Goal: Information Seeking & Learning: Learn about a topic

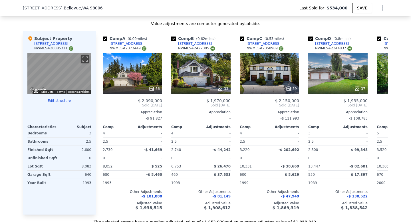
scroll to position [604, 0]
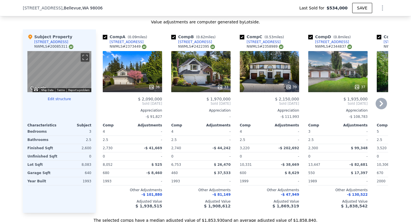
click at [147, 84] on div at bounding box center [132, 87] width 59 height 10
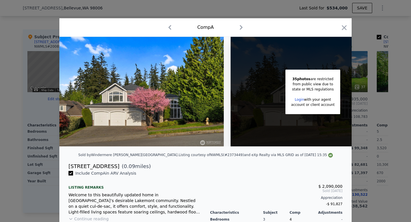
scroll to position [0, 46]
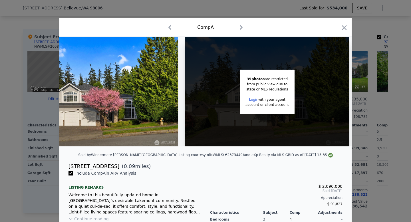
click at [249, 100] on div "Login with your agent" at bounding box center [267, 99] width 43 height 5
click at [253, 100] on link "Login" at bounding box center [253, 100] width 9 height 4
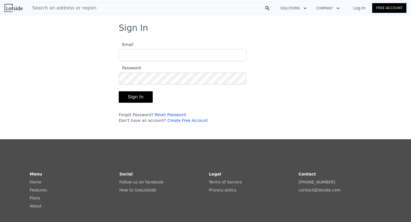
click at [179, 55] on input "Email" at bounding box center [183, 55] width 128 height 12
type input "krystopher.ceja@compass.com"
click at [144, 96] on button "Sign In" at bounding box center [136, 96] width 34 height 11
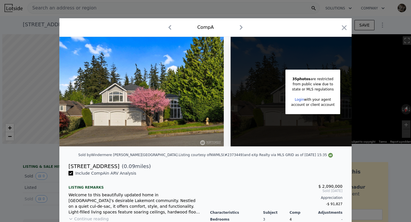
scroll to position [0, 2]
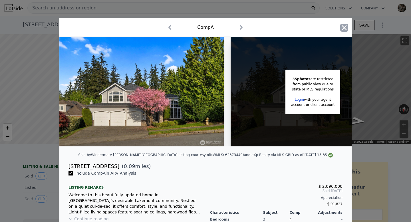
click at [345, 26] on icon "button" at bounding box center [344, 28] width 8 height 8
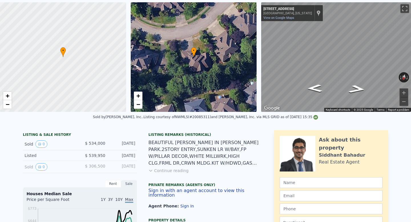
scroll to position [1, 0]
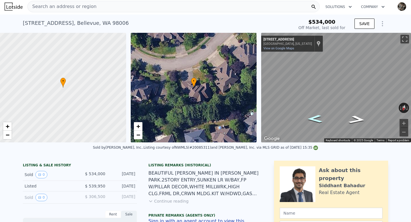
click at [315, 119] on icon "Go Northeast, 167th Pl SE" at bounding box center [315, 118] width 28 height 11
click at [314, 118] on icon "Go Northeast, 167th Pl SE" at bounding box center [315, 120] width 35 height 13
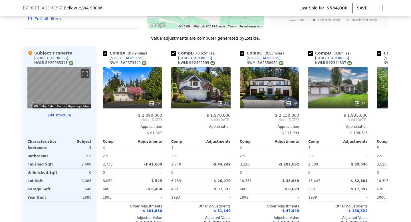
scroll to position [622, 0]
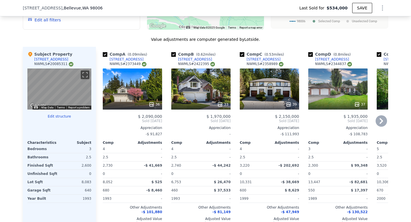
click at [152, 89] on div "36" at bounding box center [132, 89] width 59 height 41
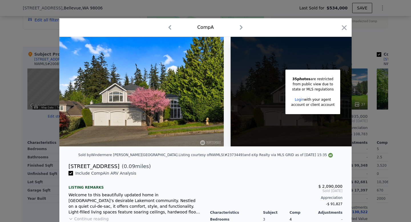
scroll to position [0, 46]
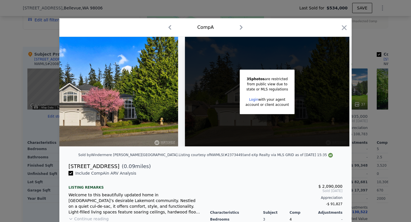
click at [256, 99] on link "Login" at bounding box center [253, 100] width 9 height 4
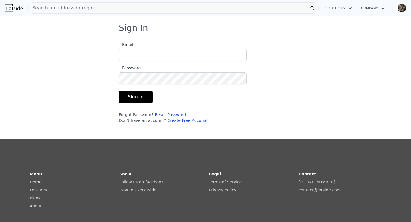
type input "krystopher.ceja@compass.com"
click at [139, 97] on button "Sign In" at bounding box center [136, 96] width 34 height 11
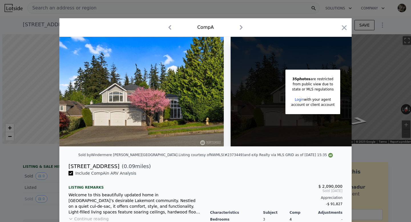
scroll to position [0, 2]
click at [298, 100] on link "Login" at bounding box center [299, 100] width 9 height 4
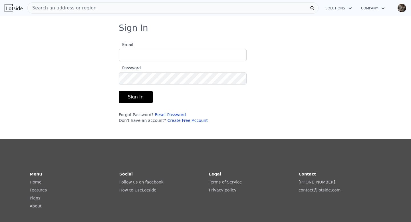
type input "krystopher.ceja@compass.com"
click at [129, 100] on button "Sign In" at bounding box center [136, 96] width 34 height 11
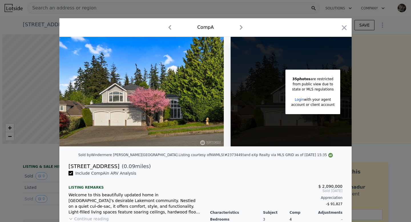
scroll to position [0, 2]
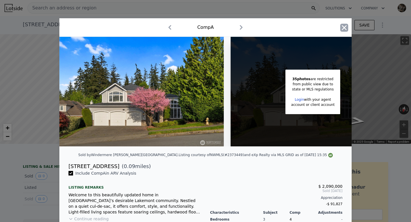
click at [347, 28] on icon "button" at bounding box center [344, 28] width 8 height 8
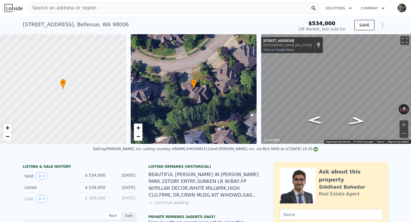
click at [403, 9] on img "button" at bounding box center [401, 7] width 9 height 9
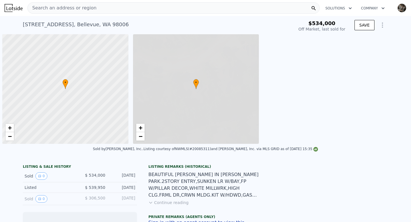
scroll to position [0, 2]
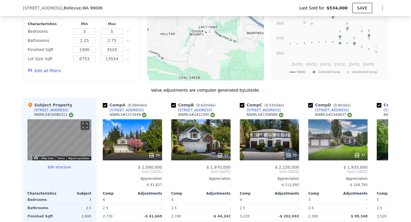
scroll to position [568, 0]
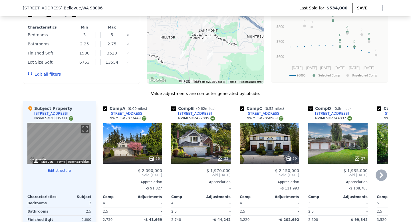
click at [222, 156] on icon at bounding box center [220, 159] width 6 height 6
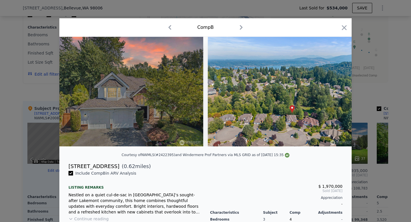
scroll to position [0, 5752]
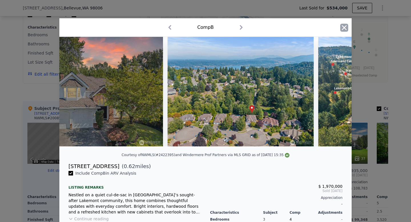
click at [345, 26] on icon "button" at bounding box center [344, 28] width 8 height 8
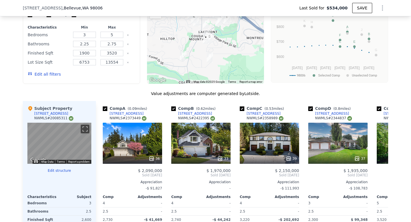
drag, startPoint x: 236, startPoint y: 41, endPoint x: 229, endPoint y: 61, distance: 21.6
click at [229, 61] on div at bounding box center [205, 38] width 117 height 91
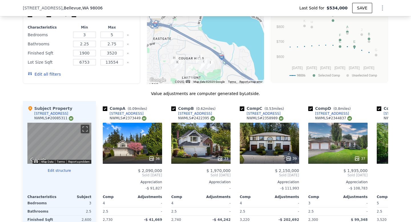
drag, startPoint x: 223, startPoint y: 63, endPoint x: 215, endPoint y: 89, distance: 26.8
click at [215, 89] on div "We found 12 sales that match your search Listings provided by NWMLS Filters Map…" at bounding box center [205, 134] width 365 height 321
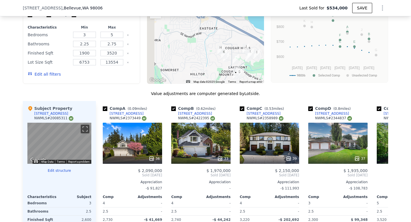
drag, startPoint x: 222, startPoint y: 57, endPoint x: 278, endPoint y: 29, distance: 62.4
click at [278, 29] on div "Modify Comp Filters Listing Status Sold Pending Active Characteristics Min Max …" at bounding box center [205, 38] width 365 height 91
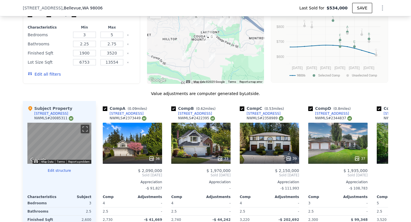
drag, startPoint x: 210, startPoint y: 51, endPoint x: 174, endPoint y: 15, distance: 51.1
click at [174, 15] on div "Search an address or region Solutions Company Open main menu Open user menu [ST…" at bounding box center [205, 169] width 411 height 1475
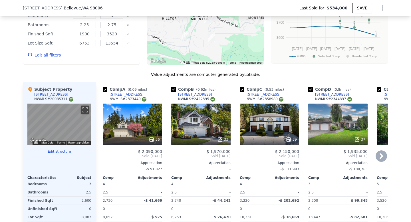
click at [156, 129] on div "36" at bounding box center [132, 124] width 59 height 41
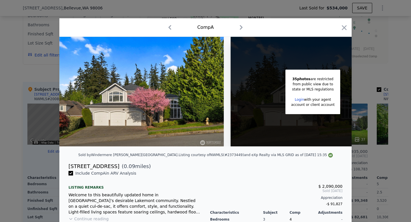
scroll to position [0, 46]
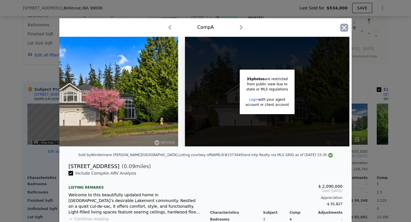
click at [342, 30] on icon "button" at bounding box center [344, 27] width 5 height 5
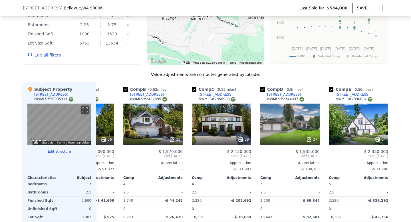
scroll to position [0, 49]
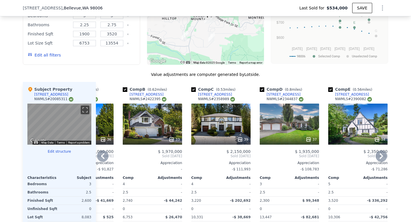
click at [308, 137] on icon at bounding box center [309, 140] width 6 height 6
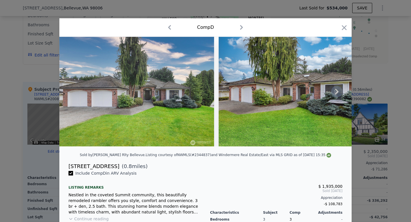
click at [341, 91] on icon at bounding box center [336, 91] width 11 height 11
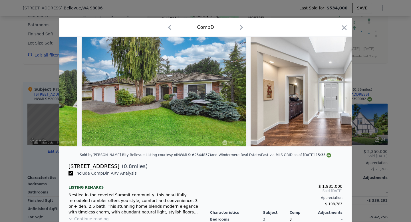
click at [337, 91] on img at bounding box center [333, 92] width 164 height 110
click at [337, 95] on icon at bounding box center [336, 91] width 11 height 11
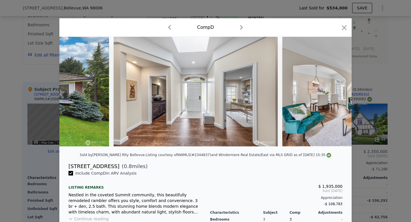
click at [337, 92] on div at bounding box center [205, 92] width 292 height 110
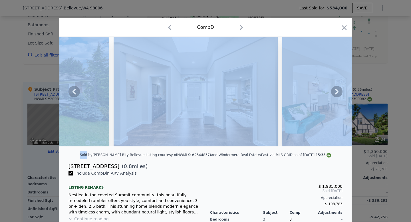
click at [337, 92] on icon at bounding box center [336, 92] width 3 height 6
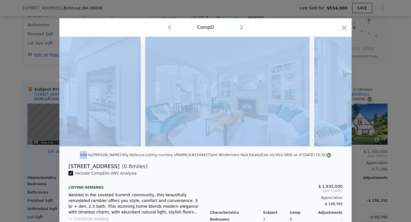
click at [337, 92] on img at bounding box center [396, 92] width 164 height 110
click at [337, 94] on icon at bounding box center [336, 91] width 11 height 11
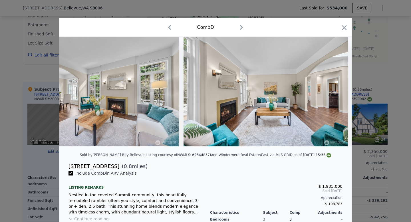
scroll to position [0, 548]
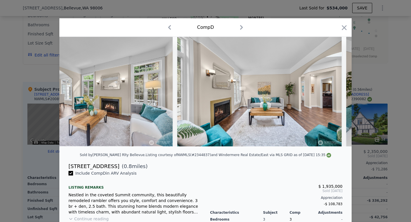
click at [342, 162] on div "Sold by [PERSON_NAME] Rlty Bellevue . Listing courtesy of NWMLS (#2344837) and …" at bounding box center [205, 156] width 292 height 11
click at [336, 95] on icon at bounding box center [336, 91] width 11 height 11
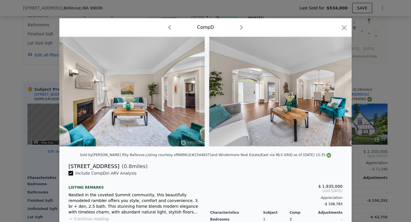
click at [336, 95] on div at bounding box center [205, 92] width 292 height 110
click at [336, 95] on icon at bounding box center [336, 91] width 11 height 11
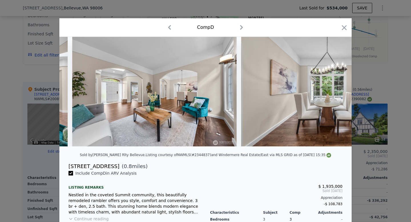
click at [337, 93] on img at bounding box center [323, 92] width 164 height 110
click at [337, 93] on icon at bounding box center [336, 92] width 3 height 6
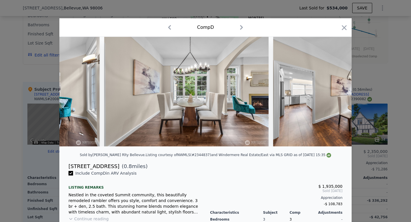
click at [337, 93] on img at bounding box center [355, 92] width 164 height 110
click at [337, 93] on icon at bounding box center [336, 92] width 3 height 6
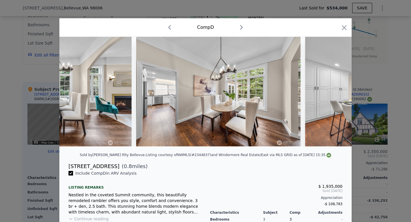
click at [337, 93] on img at bounding box center [387, 92] width 164 height 110
click at [337, 93] on icon at bounding box center [336, 92] width 3 height 6
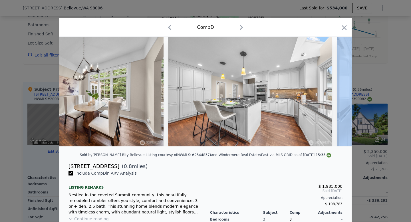
click at [337, 93] on div at bounding box center [205, 92] width 292 height 110
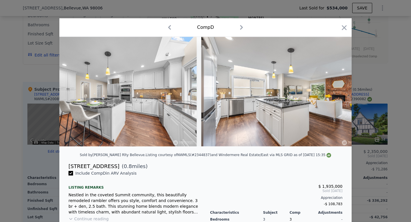
scroll to position [0, 1370]
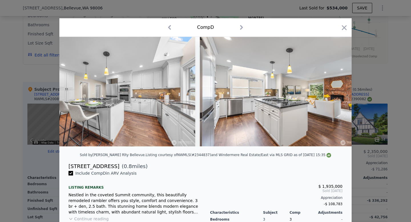
click at [337, 93] on img at bounding box center [282, 92] width 164 height 110
type input "$ 1,870,000"
type input "$ 1,116,755"
click at [346, 28] on icon "button" at bounding box center [344, 28] width 8 height 8
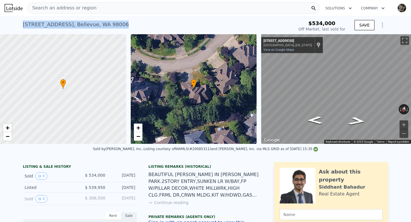
drag, startPoint x: 23, startPoint y: 25, endPoint x: 127, endPoint y: 23, distance: 103.9
click at [127, 23] on div "[STREET_ADDRESS] Sold [DATE] for $534k" at bounding box center [157, 26] width 269 height 16
copy div "[STREET_ADDRESS]"
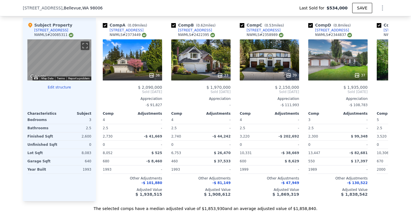
scroll to position [652, 0]
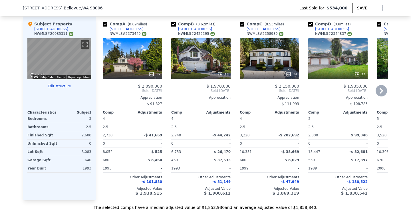
click at [378, 89] on icon at bounding box center [381, 90] width 11 height 11
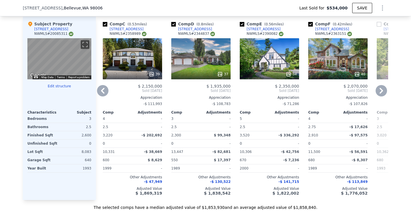
click at [381, 87] on icon at bounding box center [381, 90] width 11 height 11
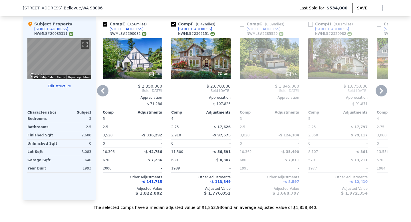
click at [381, 87] on icon at bounding box center [381, 90] width 11 height 11
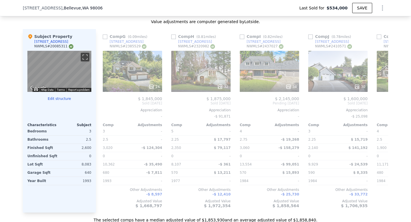
scroll to position [640, 0]
click at [383, 97] on icon at bounding box center [381, 102] width 11 height 11
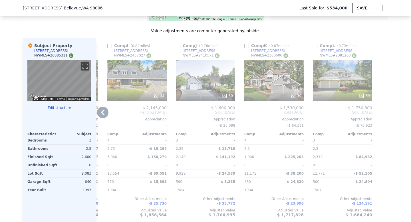
scroll to position [630, 0]
